Goal: Navigation & Orientation: Find specific page/section

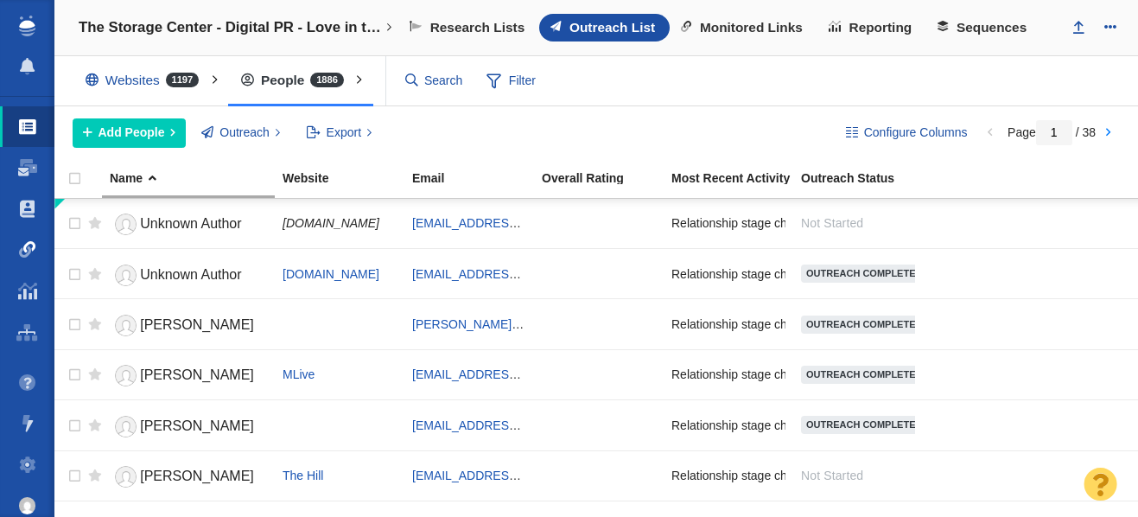
click at [26, 251] on span at bounding box center [27, 249] width 17 height 17
click at [27, 251] on span at bounding box center [27, 249] width 17 height 17
